Goal: Task Accomplishment & Management: Complete application form

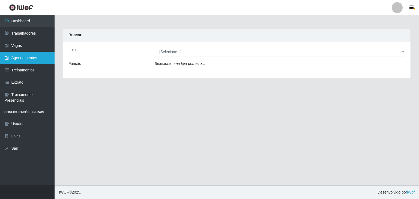
click at [33, 59] on link "Agendamentos" at bounding box center [27, 58] width 55 height 12
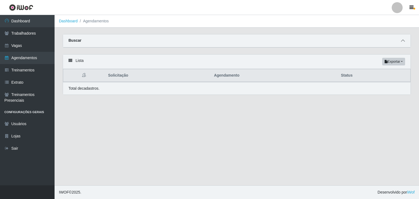
click at [305, 42] on icon at bounding box center [403, 41] width 4 height 4
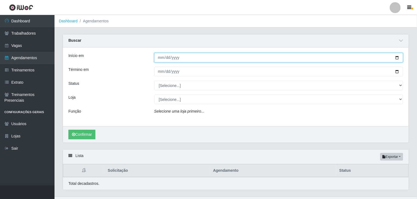
click at [161, 58] on input "Início em" at bounding box center [278, 58] width 249 height 10
type input "2025-08-18"
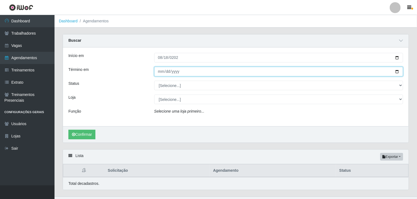
click at [162, 72] on input "Término em" at bounding box center [278, 72] width 249 height 10
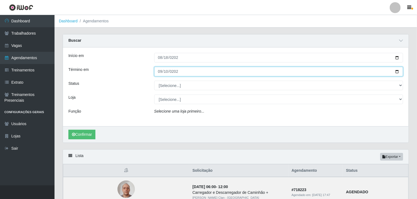
type input "2025-09-10"
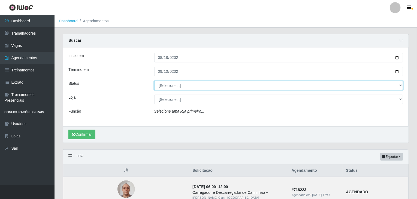
click at [182, 85] on select "[Selecione...] AGENDADO AGUARDANDO LIBERAR EM ANDAMENTO EM REVISÃO FINALIZADO C…" at bounding box center [278, 86] width 249 height 10
select select "AGENDADO"
click at [154, 81] on select "[Selecione...] AGENDADO AGUARDANDO LIBERAR EM ANDAMENTO EM REVISÃO FINALIZADO C…" at bounding box center [278, 86] width 249 height 10
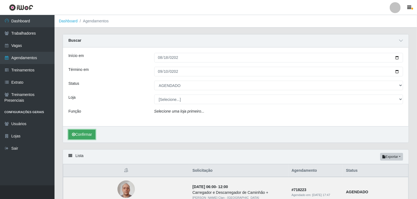
click at [91, 135] on button "Confirmar" at bounding box center [81, 135] width 27 height 10
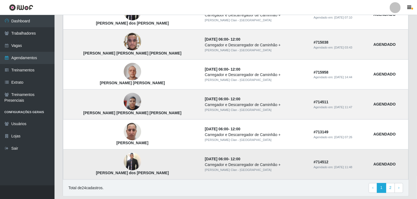
scroll to position [464, 0]
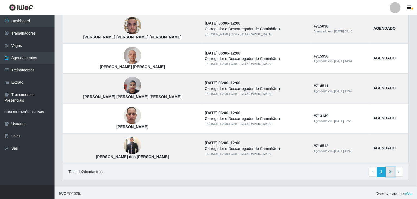
click at [305, 171] on link "2" at bounding box center [390, 172] width 9 height 10
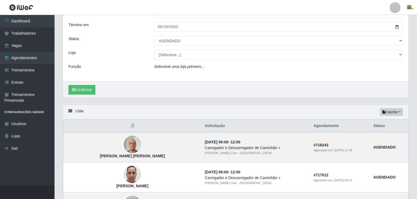
scroll to position [0, 0]
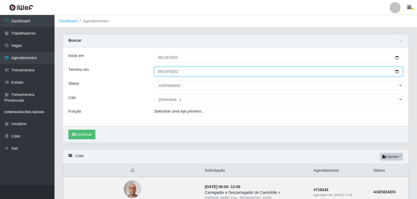
click at [161, 73] on input "2025-09-10" at bounding box center [278, 72] width 249 height 10
type input "2025-09-20"
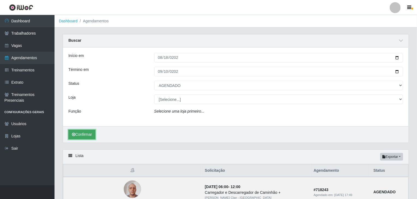
click at [85, 136] on button "Confirmar" at bounding box center [81, 135] width 27 height 10
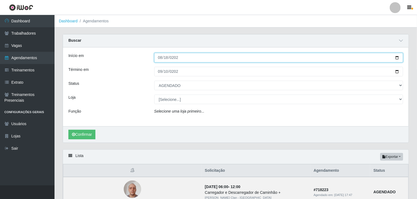
click at [160, 57] on input "2025-08-18" at bounding box center [278, 58] width 249 height 10
click at [168, 58] on input "2025-08-18" at bounding box center [278, 58] width 249 height 10
type input "2025-09-18"
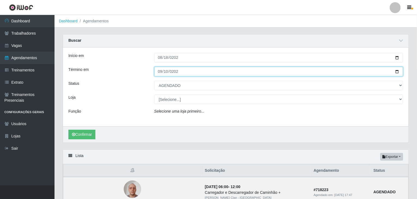
click at [162, 74] on input "2025-09-20" at bounding box center [278, 72] width 249 height 10
type input "2025-09-18"
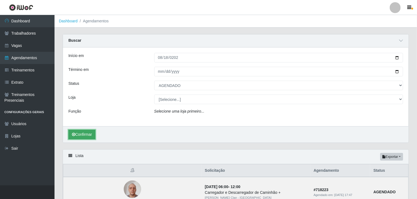
click at [74, 135] on icon "submit" at bounding box center [73, 135] width 3 height 4
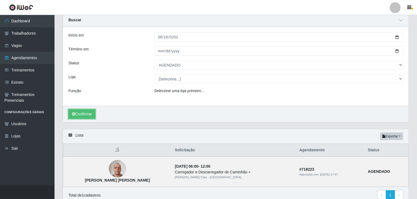
scroll to position [44, 0]
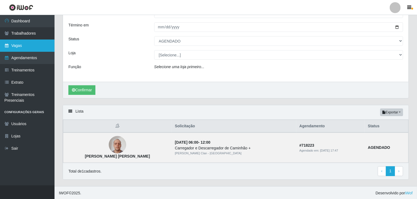
drag, startPoint x: 156, startPoint y: 133, endPoint x: 12, endPoint y: 46, distance: 168.6
click at [12, 46] on link "Vagas" at bounding box center [27, 46] width 55 height 12
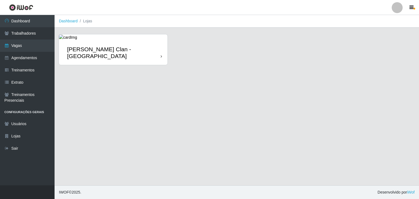
click at [163, 49] on div "Leite Clan - [GEOGRAPHIC_DATA]" at bounding box center [113, 52] width 109 height 25
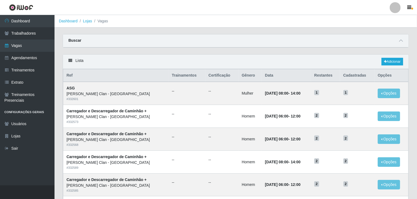
click at [305, 41] on div "Buscar" at bounding box center [236, 40] width 346 height 13
click at [305, 43] on icon at bounding box center [401, 41] width 4 height 4
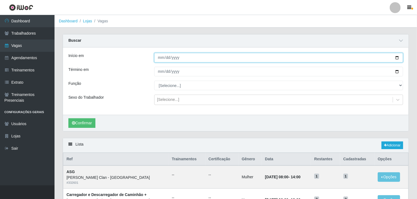
click at [162, 58] on input "Início em" at bounding box center [278, 58] width 249 height 10
type input "2025-09-18"
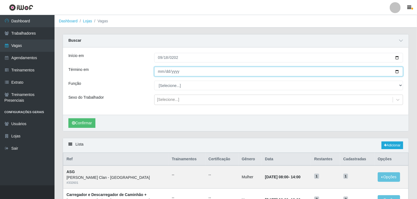
click at [161, 71] on input "Término em" at bounding box center [278, 72] width 249 height 10
type input "2025-09-18"
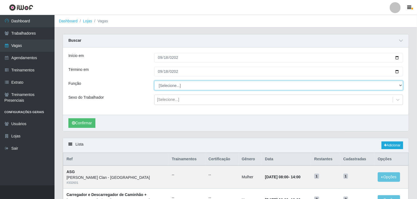
click at [166, 88] on select "[Selecione...] ASG ASG + Carregador e Descarregador de Caminhão Carregador e De…" at bounding box center [278, 86] width 249 height 10
select select "138"
click at [154, 81] on select "[Selecione...] ASG ASG + Carregador e Descarregador de Caminhão Carregador e De…" at bounding box center [278, 86] width 249 height 10
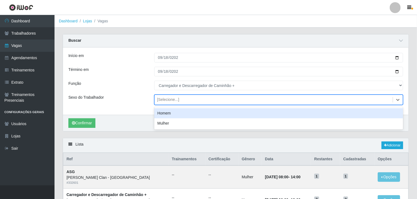
click at [178, 98] on div "[Selecione...]" at bounding box center [274, 99] width 239 height 9
click at [172, 116] on div "Homem" at bounding box center [278, 113] width 249 height 10
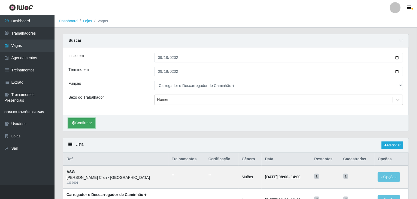
click at [91, 122] on button "Confirmar" at bounding box center [81, 123] width 27 height 10
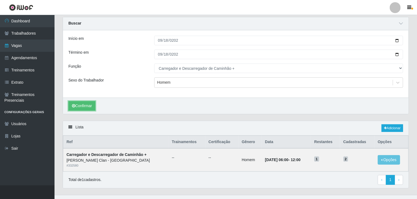
scroll to position [26, 0]
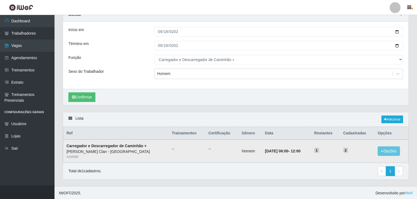
click at [305, 150] on span "1" at bounding box center [317, 150] width 5 height 5
click at [305, 148] on button "Opções" at bounding box center [389, 152] width 22 height 10
click at [305, 152] on button "Editar" at bounding box center [355, 152] width 43 height 11
click at [305, 149] on button "Opções" at bounding box center [389, 152] width 22 height 10
click at [305, 152] on button "Editar" at bounding box center [355, 152] width 43 height 11
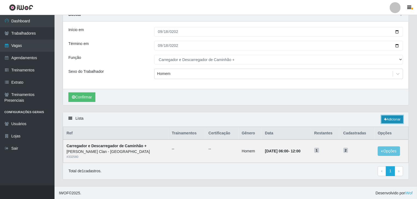
click at [305, 117] on link "Adicionar" at bounding box center [393, 120] width 22 height 8
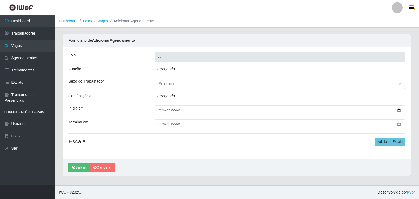
type input "Leite Clan - [GEOGRAPHIC_DATA]"
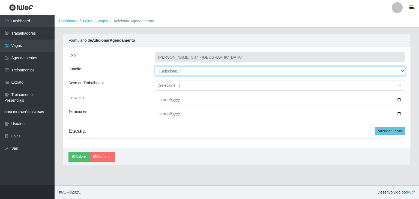
click at [201, 68] on select "[Selecione...] ASG ASG + Carregador e Descarregador de Caminhão Carregador e De…" at bounding box center [280, 71] width 250 height 10
select select "138"
click at [155, 66] on select "[Selecione...] ASG ASG + Carregador e Descarregador de Caminhão Carregador e De…" at bounding box center [280, 71] width 250 height 10
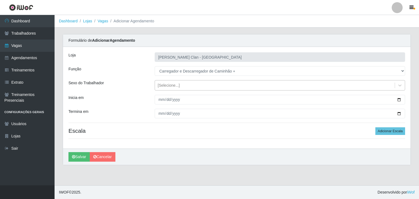
click at [210, 86] on div "[Selecione...]" at bounding box center [275, 85] width 240 height 9
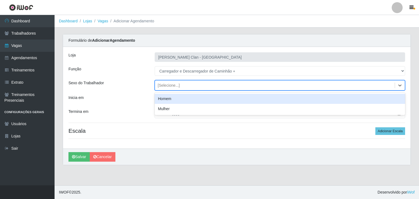
click at [203, 100] on div "Homem" at bounding box center [280, 99] width 250 height 10
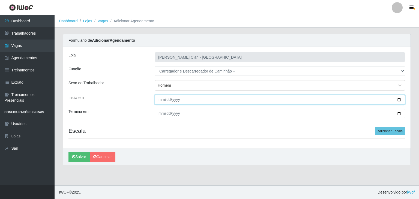
click at [161, 100] on input "Inicia em" at bounding box center [280, 100] width 250 height 10
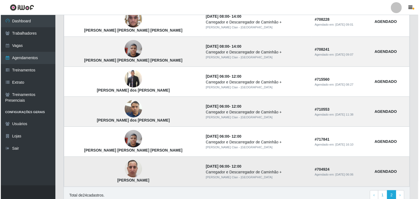
scroll to position [189, 0]
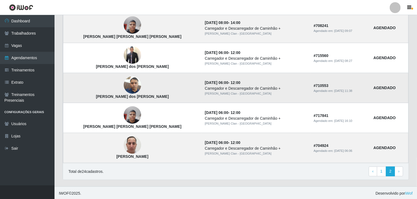
click at [124, 83] on img at bounding box center [132, 85] width 17 height 38
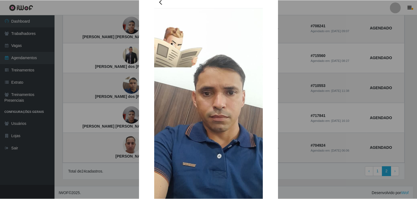
scroll to position [55, 0]
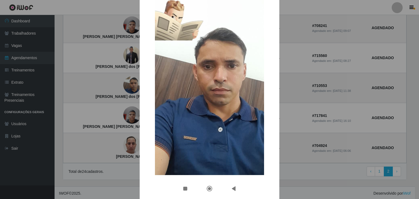
click at [316, 110] on div "× Leandro Batista dos Santos OK Cancel" at bounding box center [209, 99] width 419 height 199
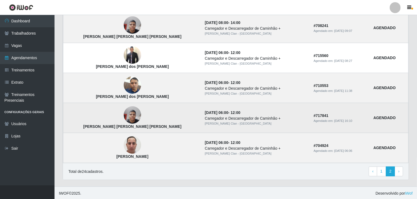
click at [124, 117] on img at bounding box center [132, 115] width 17 height 23
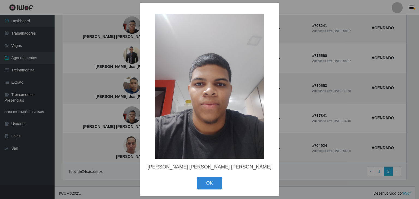
click at [120, 118] on div "× Luís Fernando Santos Ribeiro de Lima OK Cancel" at bounding box center [209, 99] width 419 height 199
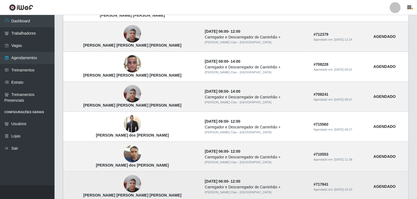
scroll to position [107, 0]
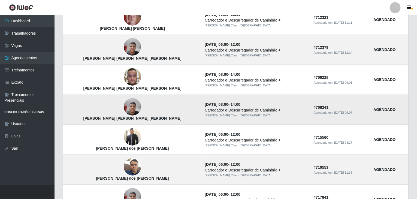
click at [139, 108] on td "Luís Fernando Santos Ribeiro de Lima" at bounding box center [132, 110] width 139 height 30
click at [135, 105] on td "Luís Fernando Santos Ribeiro de Lima" at bounding box center [132, 110] width 139 height 30
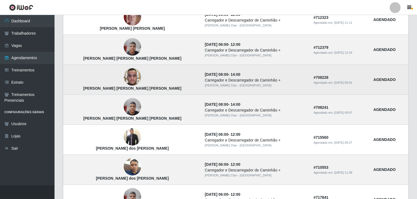
click at [124, 75] on img at bounding box center [132, 76] width 17 height 23
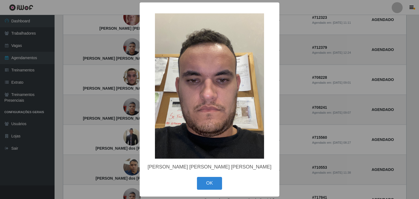
click at [117, 76] on div "× Luan Rodrigo de Lira Sousa OK Cancel" at bounding box center [209, 99] width 419 height 199
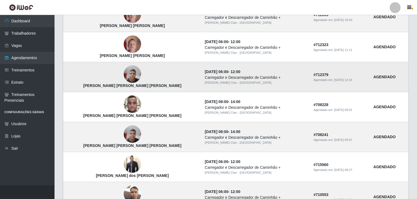
scroll to position [53, 0]
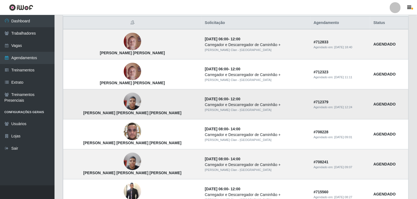
click at [124, 98] on img at bounding box center [132, 101] width 17 height 23
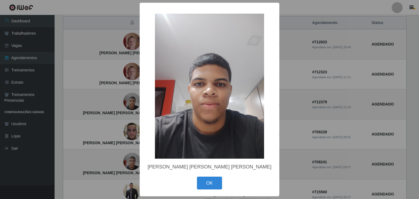
click at [115, 98] on div "× Luís Fernando Santos Ribeiro de Lima OK Cancel" at bounding box center [209, 99] width 419 height 199
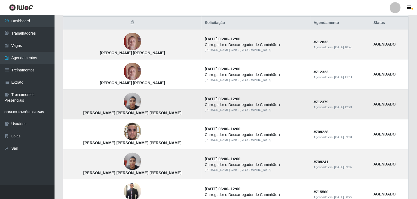
click at [124, 107] on img at bounding box center [132, 101] width 17 height 23
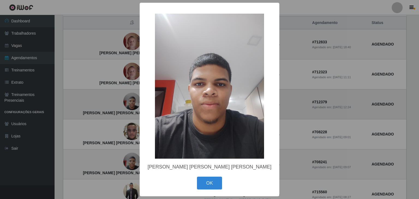
click at [115, 107] on div "× Luís Fernando Santos Ribeiro de Lima OK Cancel" at bounding box center [209, 99] width 419 height 199
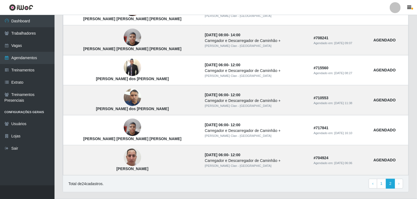
scroll to position [189, 0]
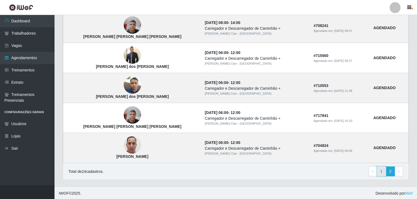
click at [380, 171] on link "1" at bounding box center [381, 172] width 9 height 10
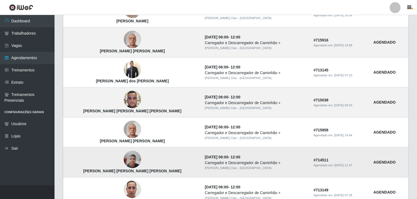
scroll to position [287, 0]
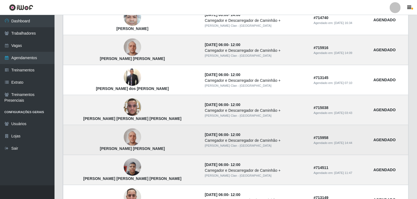
click at [124, 138] on img at bounding box center [132, 137] width 17 height 23
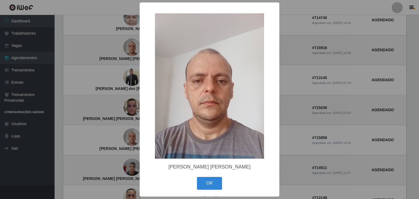
click at [119, 133] on div "× Pedro Flávio Elias Leite OK Cancel" at bounding box center [209, 99] width 419 height 199
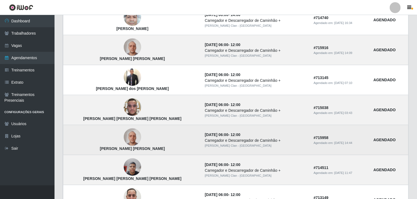
click at [124, 141] on img at bounding box center [132, 137] width 17 height 23
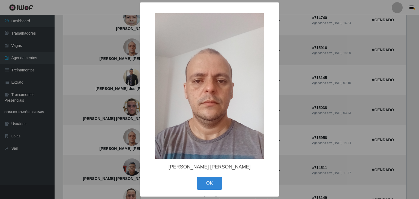
click at [132, 134] on div "× Pedro Flávio Elias Leite OK Cancel" at bounding box center [209, 99] width 419 height 199
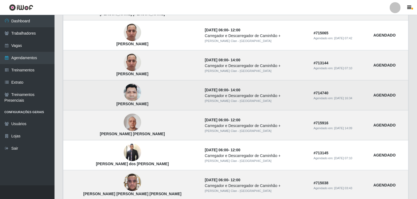
scroll to position [232, 0]
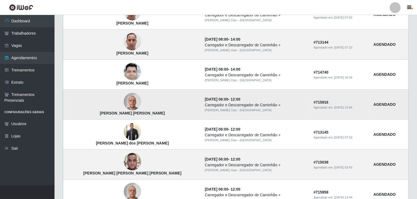
click at [124, 104] on img at bounding box center [132, 101] width 17 height 23
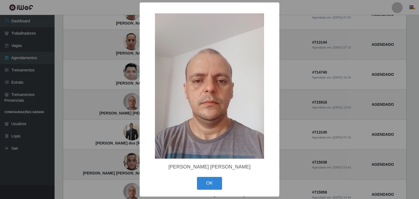
click at [301, 128] on div "× Pedro Flávio Elias Leite OK Cancel" at bounding box center [209, 99] width 419 height 199
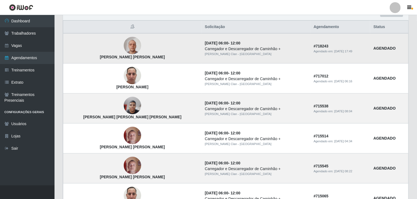
scroll to position [0, 0]
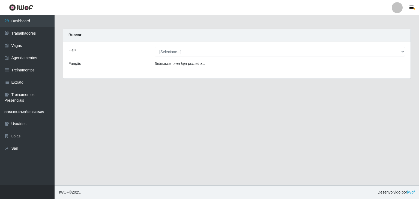
click at [172, 57] on div "Loja [Selecione...] Leite Clan - Bayeux Função Selecione uma loja primeiro..." at bounding box center [237, 59] width 348 height 37
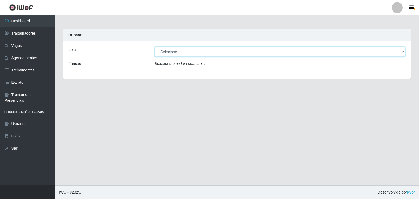
click at [176, 54] on select "[Selecione...] Leite Clan - [GEOGRAPHIC_DATA]" at bounding box center [280, 52] width 250 height 10
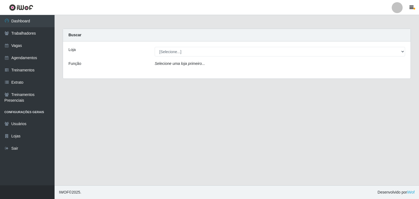
click at [179, 73] on div "Loja [Selecione...] Leite Clan - Bayeux Função Selecione uma loja primeiro..." at bounding box center [237, 59] width 348 height 37
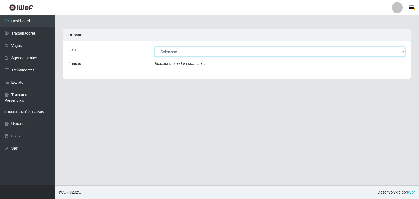
drag, startPoint x: 182, startPoint y: 50, endPoint x: 182, endPoint y: 55, distance: 4.6
click at [182, 51] on select "[Selecione...] Leite Clan - [GEOGRAPHIC_DATA]" at bounding box center [280, 52] width 250 height 10
select select "452"
click at [155, 47] on select "[Selecione...] Leite Clan - [GEOGRAPHIC_DATA]" at bounding box center [280, 52] width 250 height 10
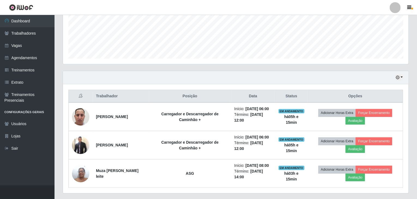
scroll to position [150, 0]
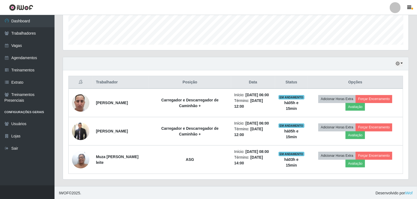
click at [328, 70] on div "Trabalhador Posição Data Status Opções [PERSON_NAME] e Descarregador de Caminhã…" at bounding box center [236, 124] width 346 height 109
